Goal: Task Accomplishment & Management: Use online tool/utility

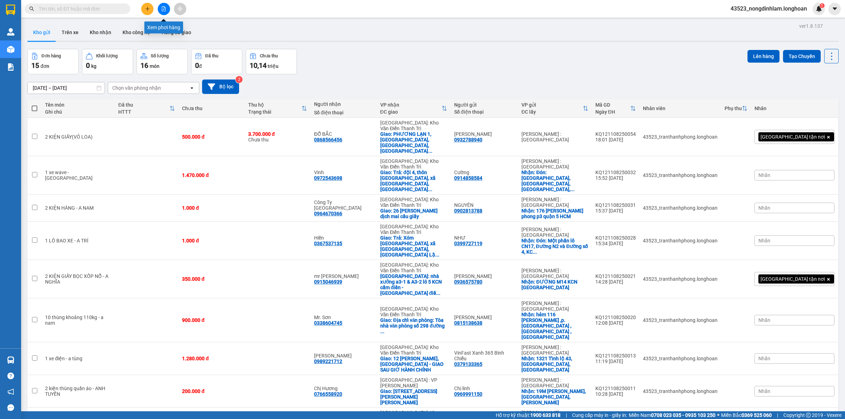
click at [167, 9] on button at bounding box center [164, 9] width 12 height 12
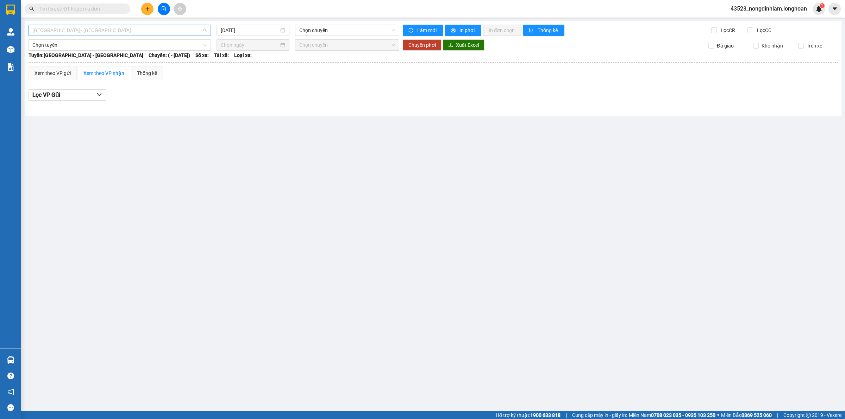
click at [129, 29] on span "[GEOGRAPHIC_DATA] - [GEOGRAPHIC_DATA]" at bounding box center [119, 30] width 174 height 11
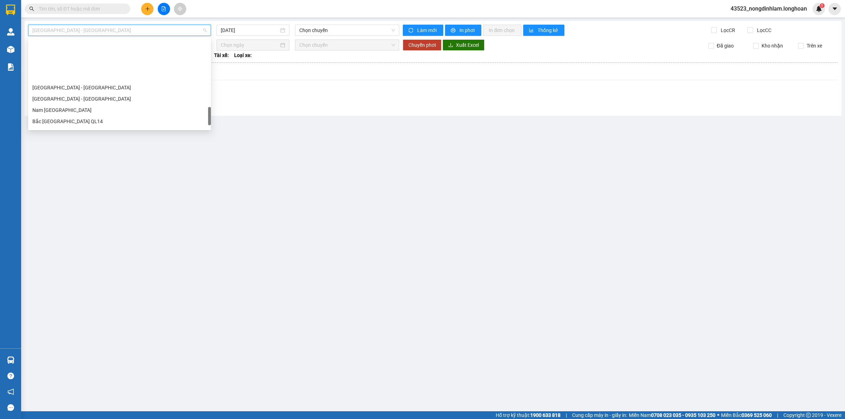
scroll to position [462, 0]
click at [96, 66] on div "Nam [GEOGRAPHIC_DATA]" at bounding box center [119, 67] width 174 height 8
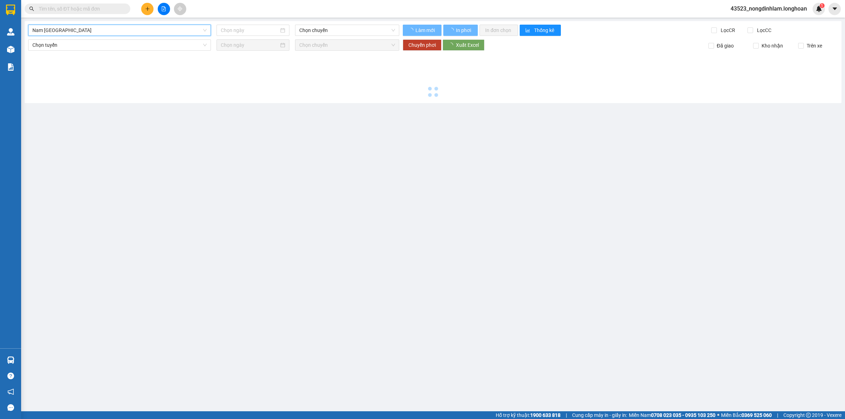
type input "[DATE]"
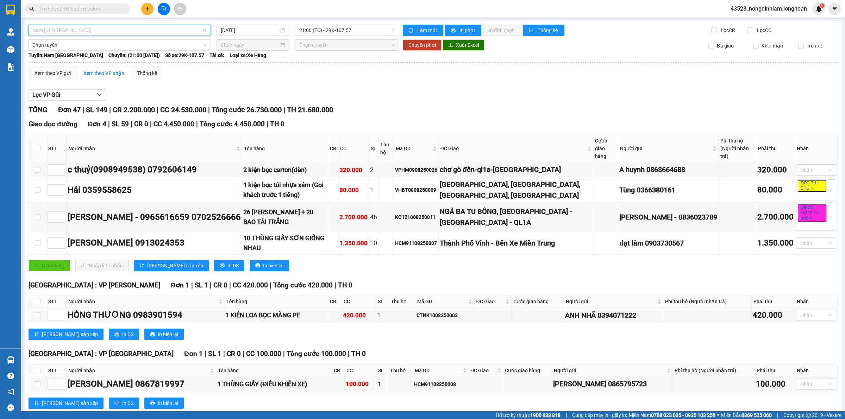
click at [156, 30] on span "Nam [GEOGRAPHIC_DATA]" at bounding box center [119, 30] width 174 height 11
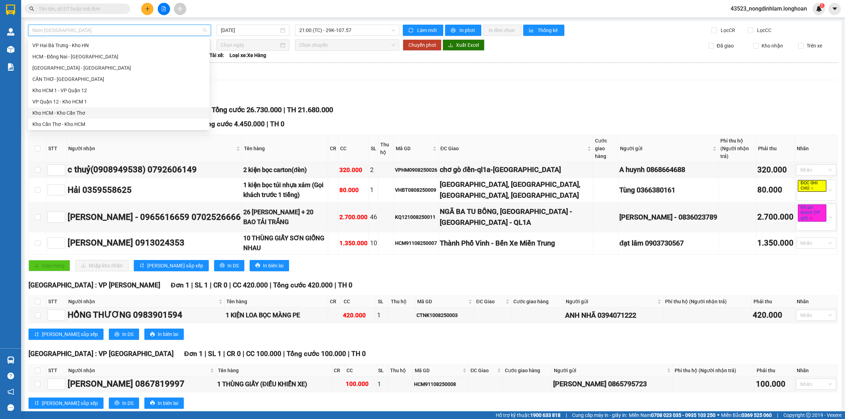
scroll to position [88, 0]
click at [71, 66] on div "Kho HCM - Kho Cần Thơ" at bounding box center [118, 69] width 173 height 8
type input "[DATE]"
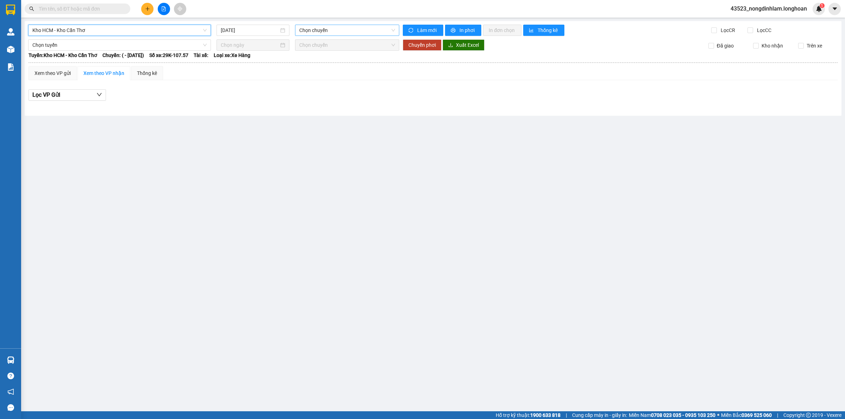
click at [331, 35] on span "Chọn chuyến" at bounding box center [347, 30] width 96 height 11
